Goal: Task Accomplishment & Management: Complete application form

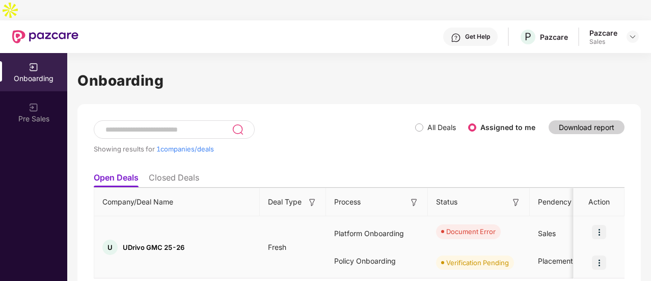
click at [599, 225] on img at bounding box center [599, 232] width 14 height 14
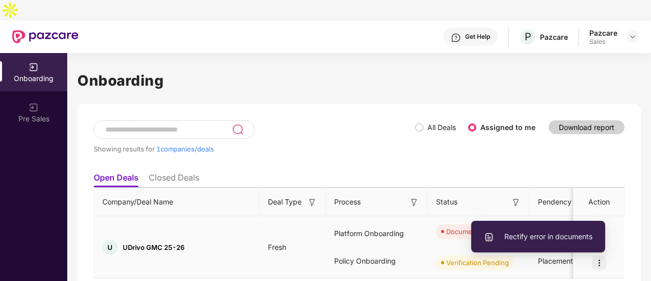
click at [580, 234] on span "Rectify error in documents" at bounding box center [538, 236] width 109 height 11
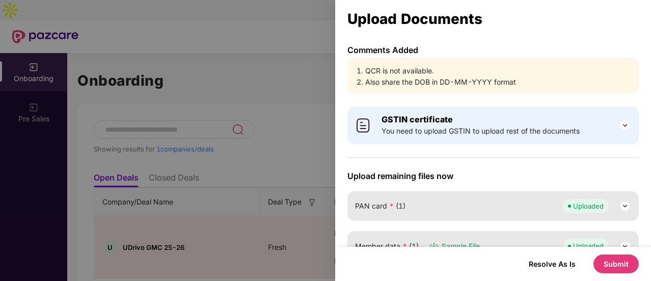
click at [423, 70] on li "QCR is not available." at bounding box center [498, 70] width 266 height 11
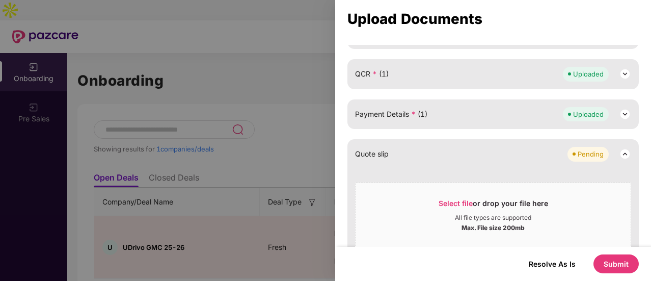
scroll to position [195, 0]
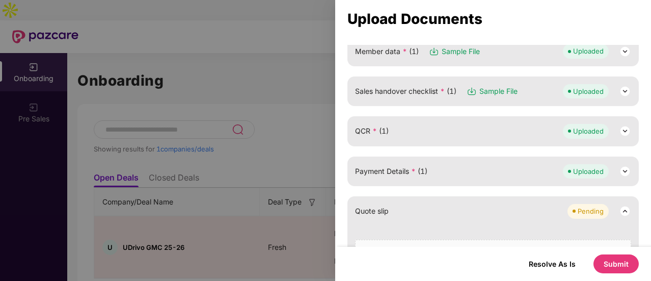
click at [488, 121] on div "QCR * (1) Uploaded" at bounding box center [494, 131] width 292 height 30
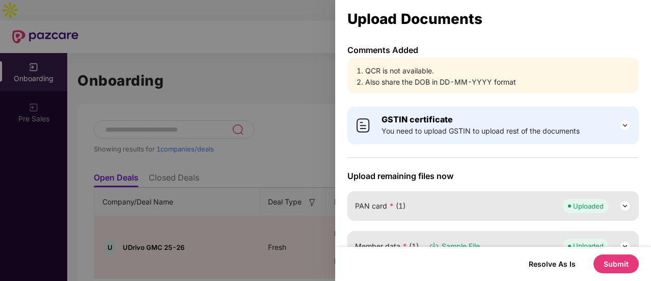
scroll to position [102, 0]
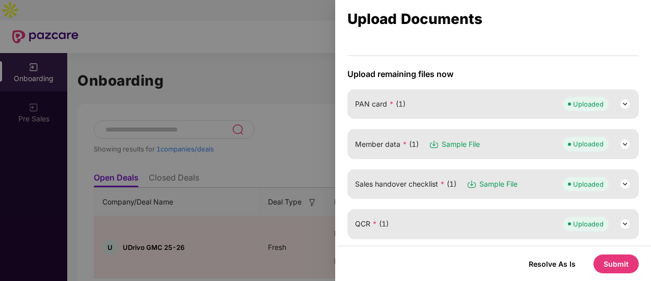
click at [399, 149] on div "Member data * (1) Sample File Uploaded" at bounding box center [494, 144] width 292 height 30
click at [623, 141] on img at bounding box center [625, 144] width 12 height 12
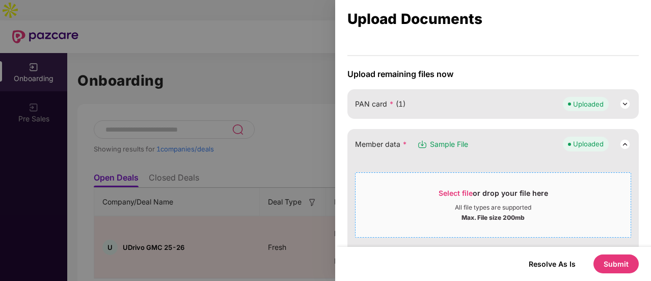
scroll to position [255, 0]
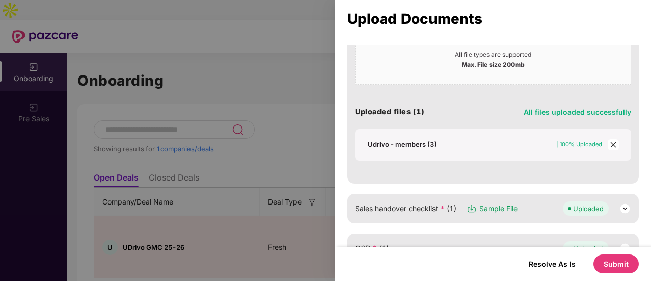
click at [384, 141] on div "Udrivo - members (3)" at bounding box center [402, 144] width 69 height 9
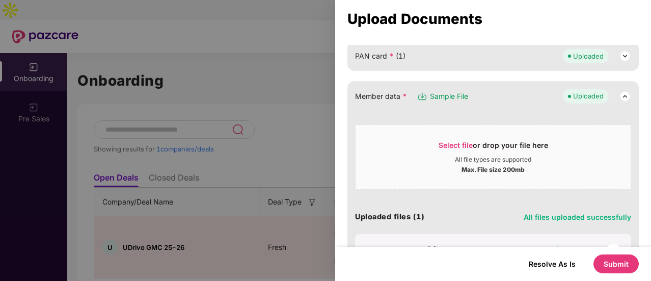
scroll to position [204, 0]
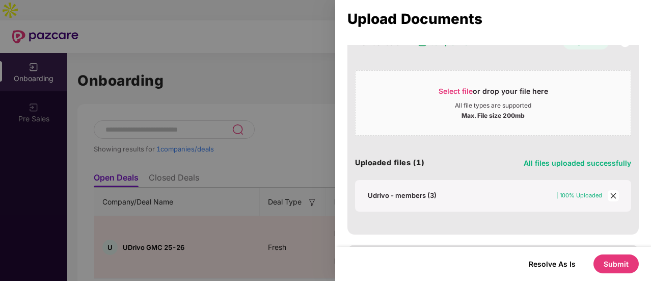
click at [612, 192] on icon "close" at bounding box center [613, 195] width 7 height 7
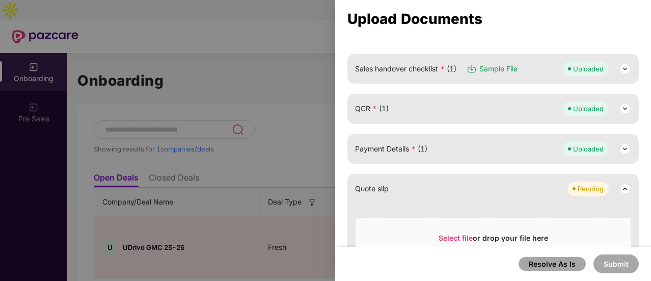
scroll to position [153, 0]
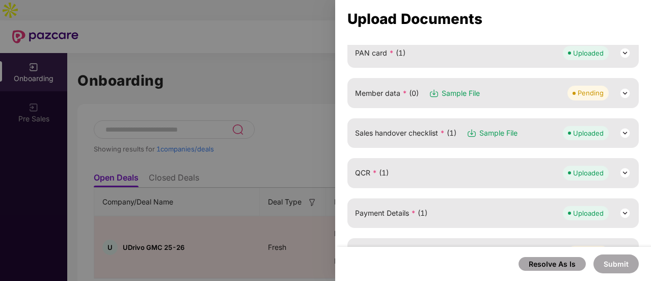
click at [417, 88] on span "Member data * (0)" at bounding box center [387, 93] width 64 height 11
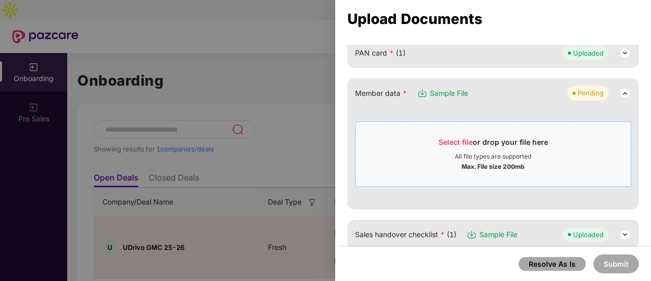
click at [427, 152] on div "All file types are supported" at bounding box center [493, 156] width 275 height 8
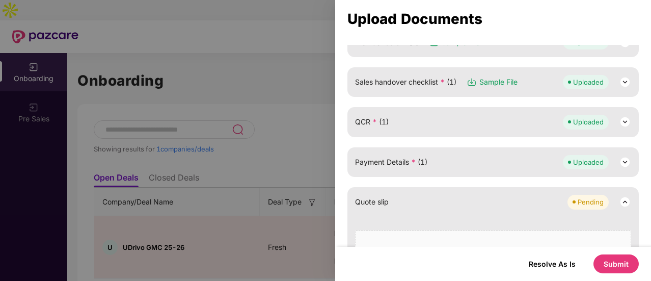
scroll to position [255, 0]
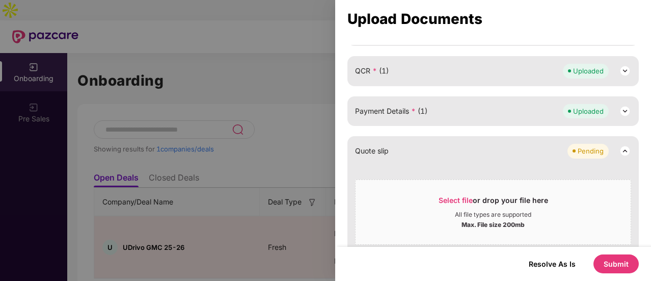
click at [478, 79] on div "QCR * (1) Uploaded" at bounding box center [494, 71] width 292 height 30
click at [537, 67] on div "QCR * (1) Uploaded" at bounding box center [493, 71] width 276 height 14
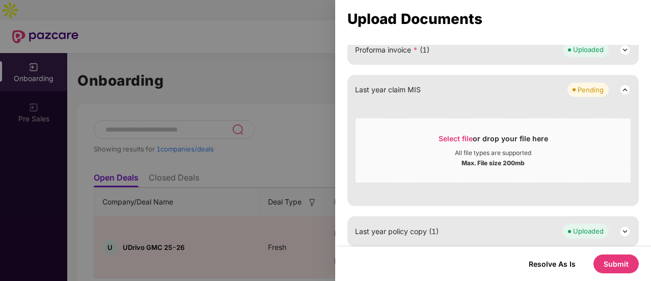
scroll to position [677, 0]
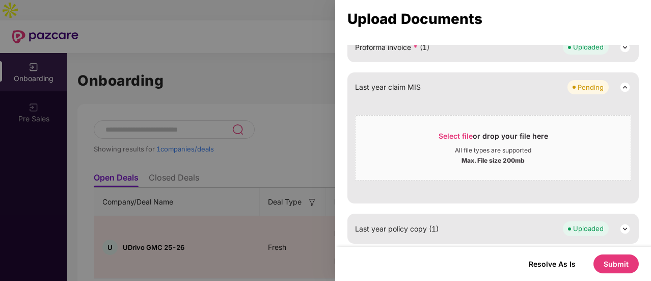
click at [604, 256] on button "Submit" at bounding box center [616, 263] width 45 height 19
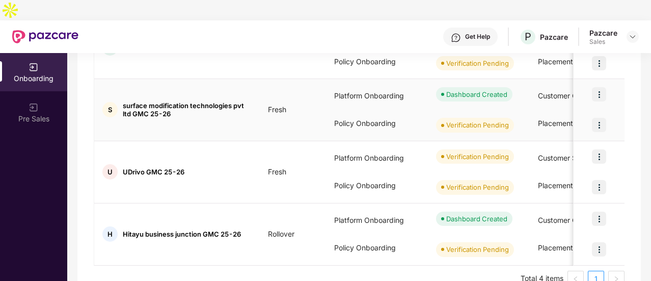
scroll to position [0, 0]
